Goal: Find specific page/section: Find specific page/section

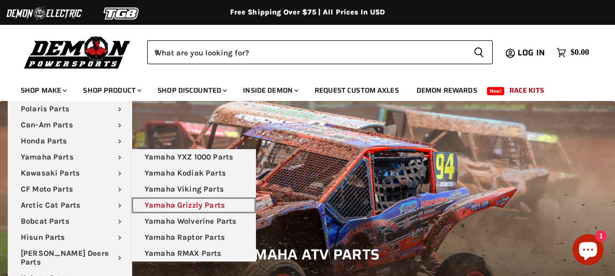
click at [182, 202] on link "Yamaha Grizzly Parts" at bounding box center [194, 206] width 124 height 16
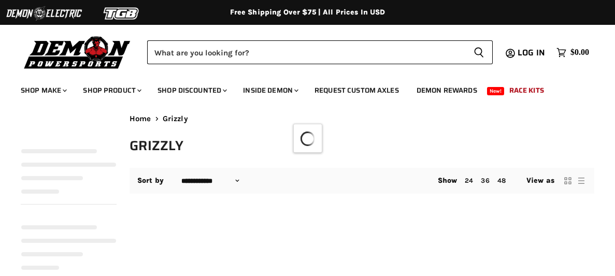
select select "**********"
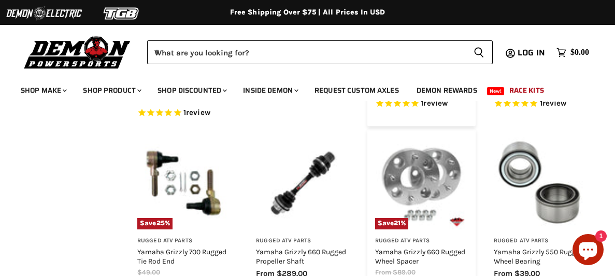
scroll to position [708, 0]
